Goal: Task Accomplishment & Management: Use online tool/utility

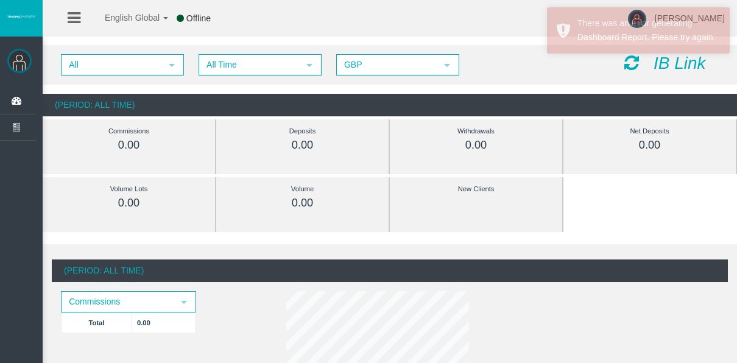
click at [219, 73] on span "All Time" at bounding box center [249, 64] width 99 height 19
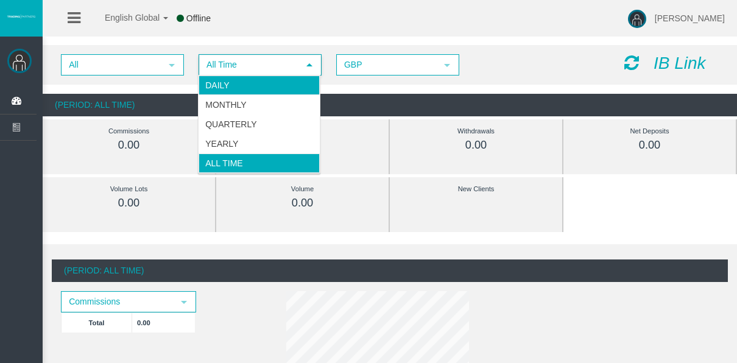
click at [220, 78] on li "Daily" at bounding box center [259, 85] width 121 height 19
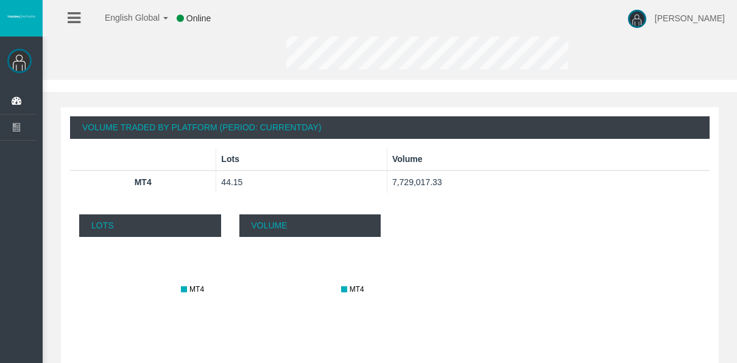
scroll to position [426, 0]
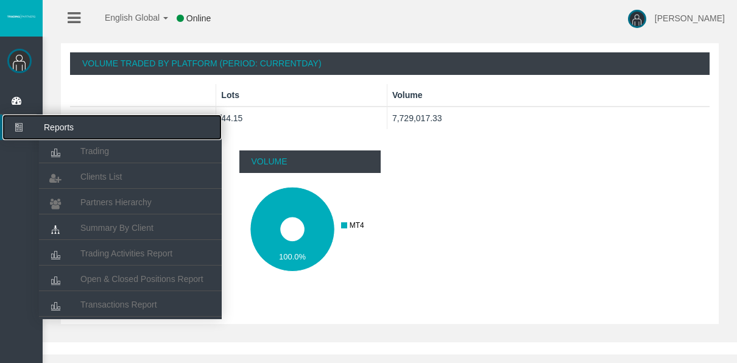
click at [26, 120] on icon at bounding box center [18, 127] width 32 height 26
click at [152, 283] on span "Open & Closed Positions Report" at bounding box center [141, 279] width 123 height 10
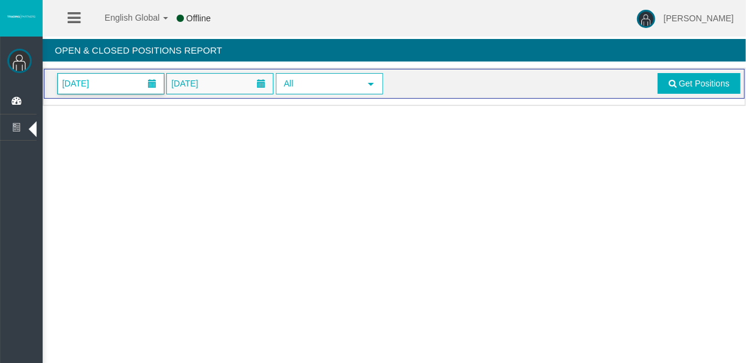
click at [161, 84] on span at bounding box center [152, 83] width 22 height 19
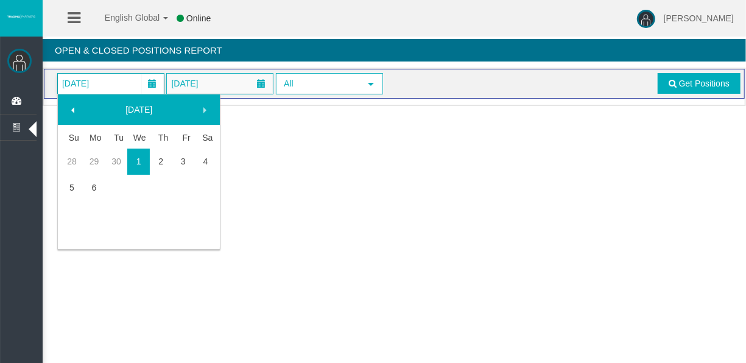
click at [99, 183] on link "6" at bounding box center [94, 188] width 23 height 22
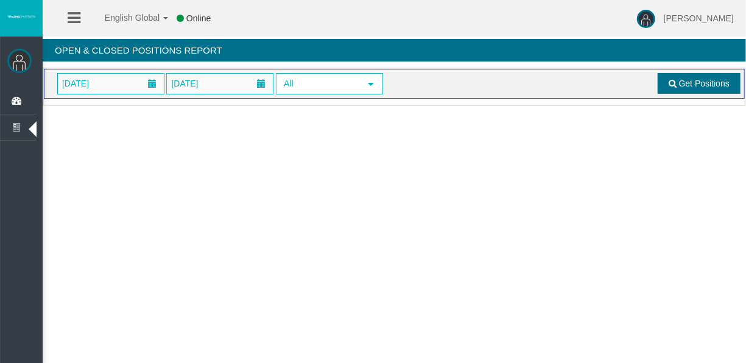
click at [691, 79] on span "Get Positions" at bounding box center [704, 84] width 51 height 10
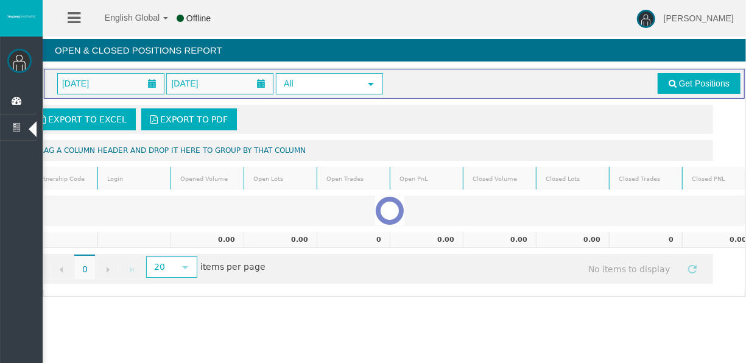
scroll to position [0, 30]
